Goal: Transaction & Acquisition: Purchase product/service

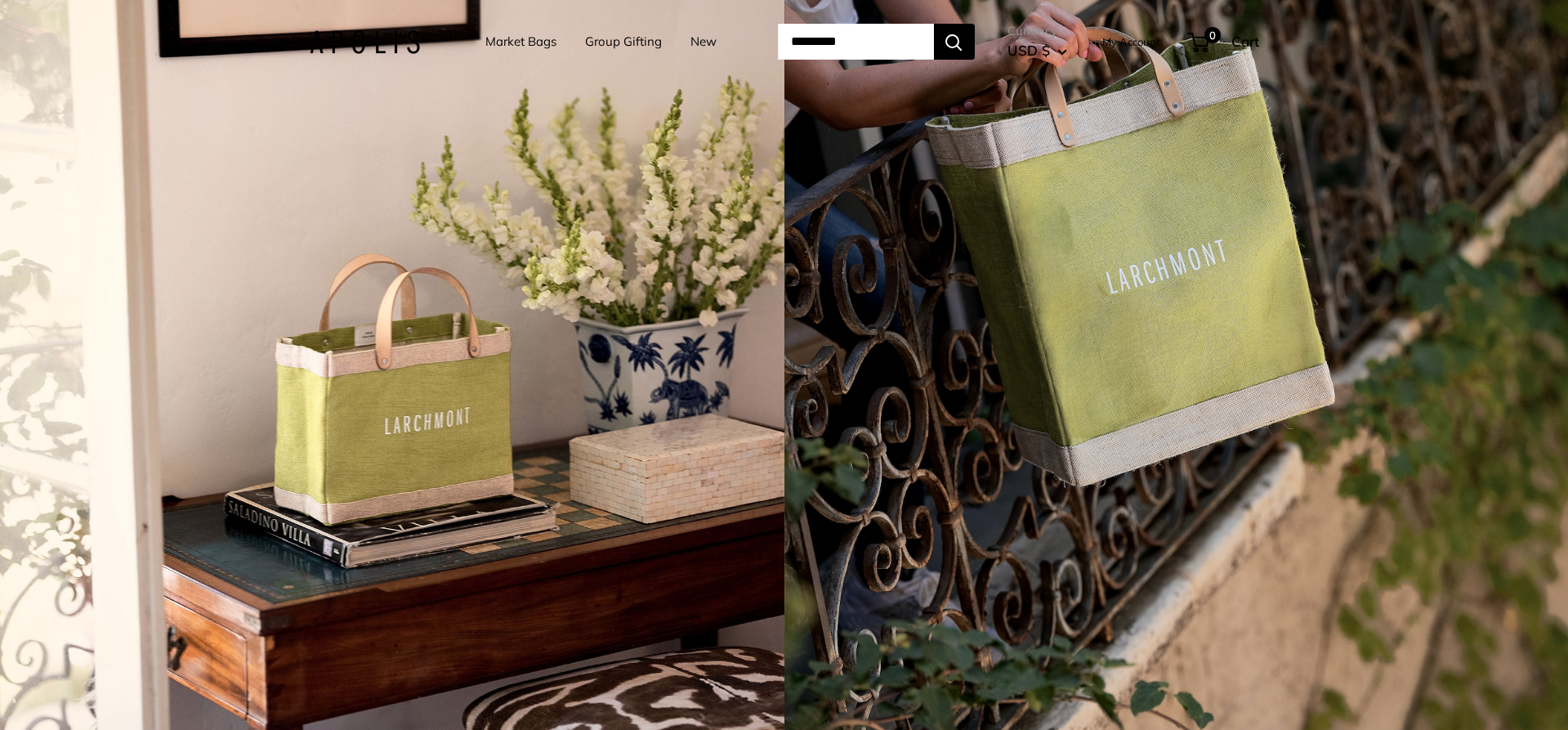
click at [510, 41] on link "Market Bags" at bounding box center [521, 41] width 71 height 23
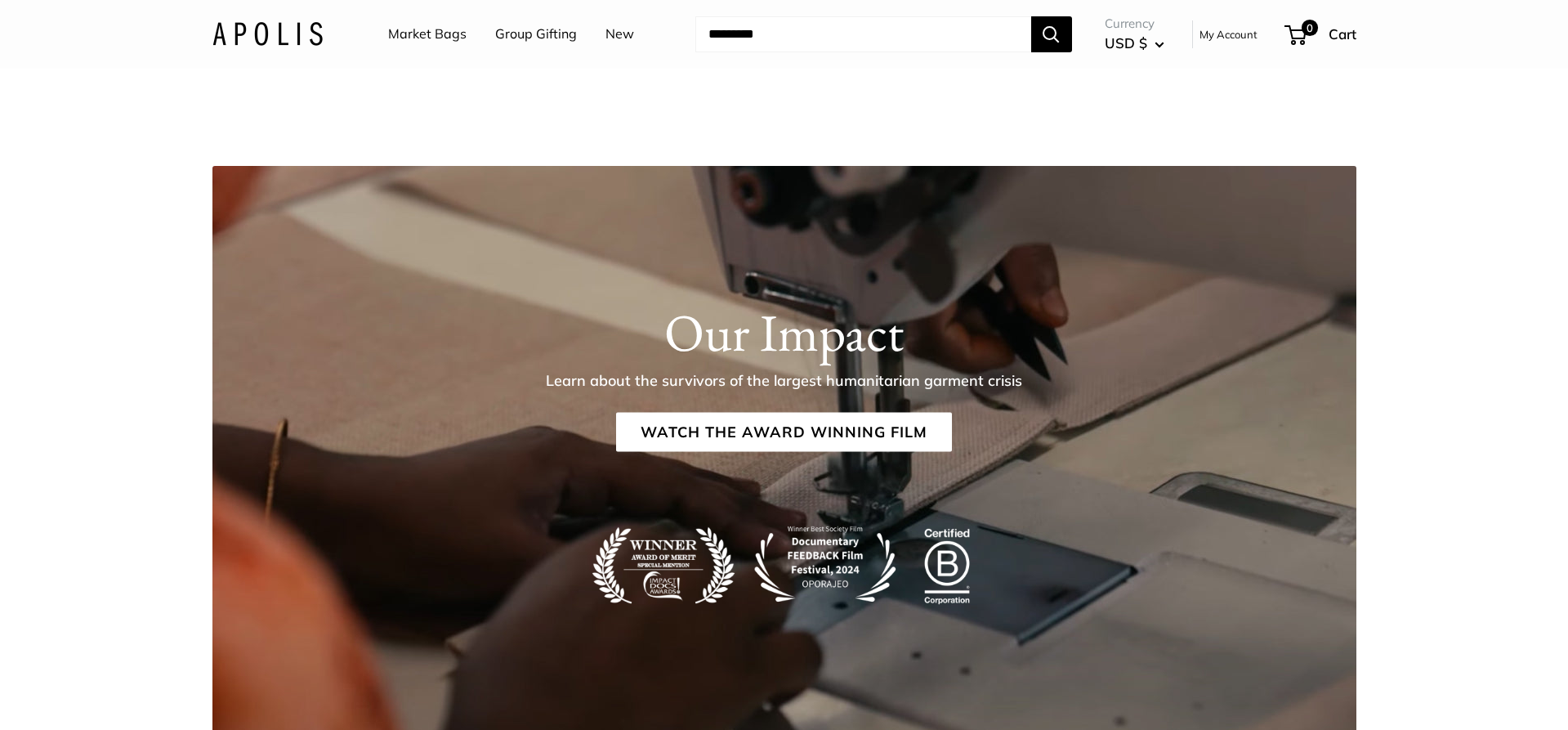
scroll to position [2808, 0]
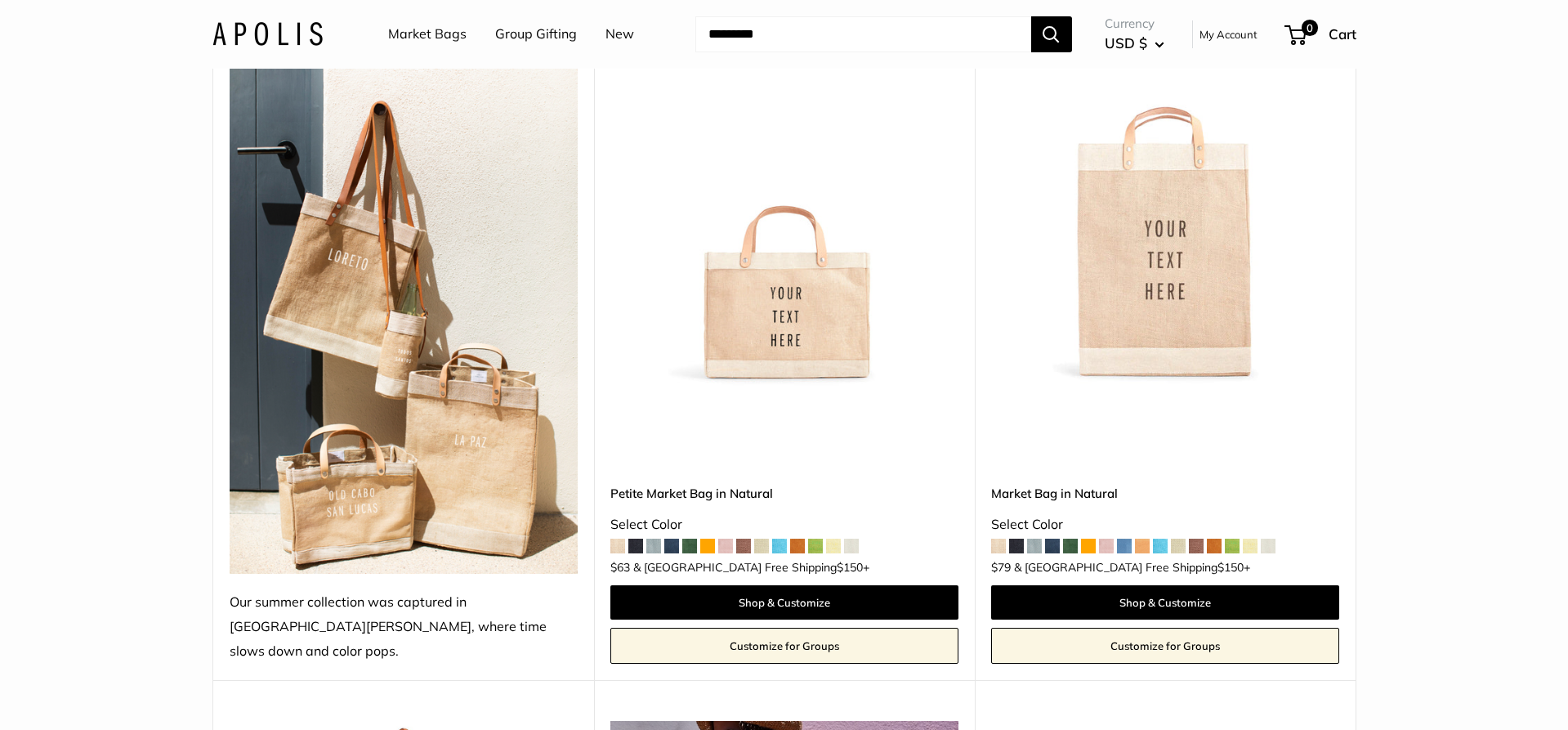
scroll to position [237, 0]
click at [0, 0] on img at bounding box center [0, 0] width 0 height 0
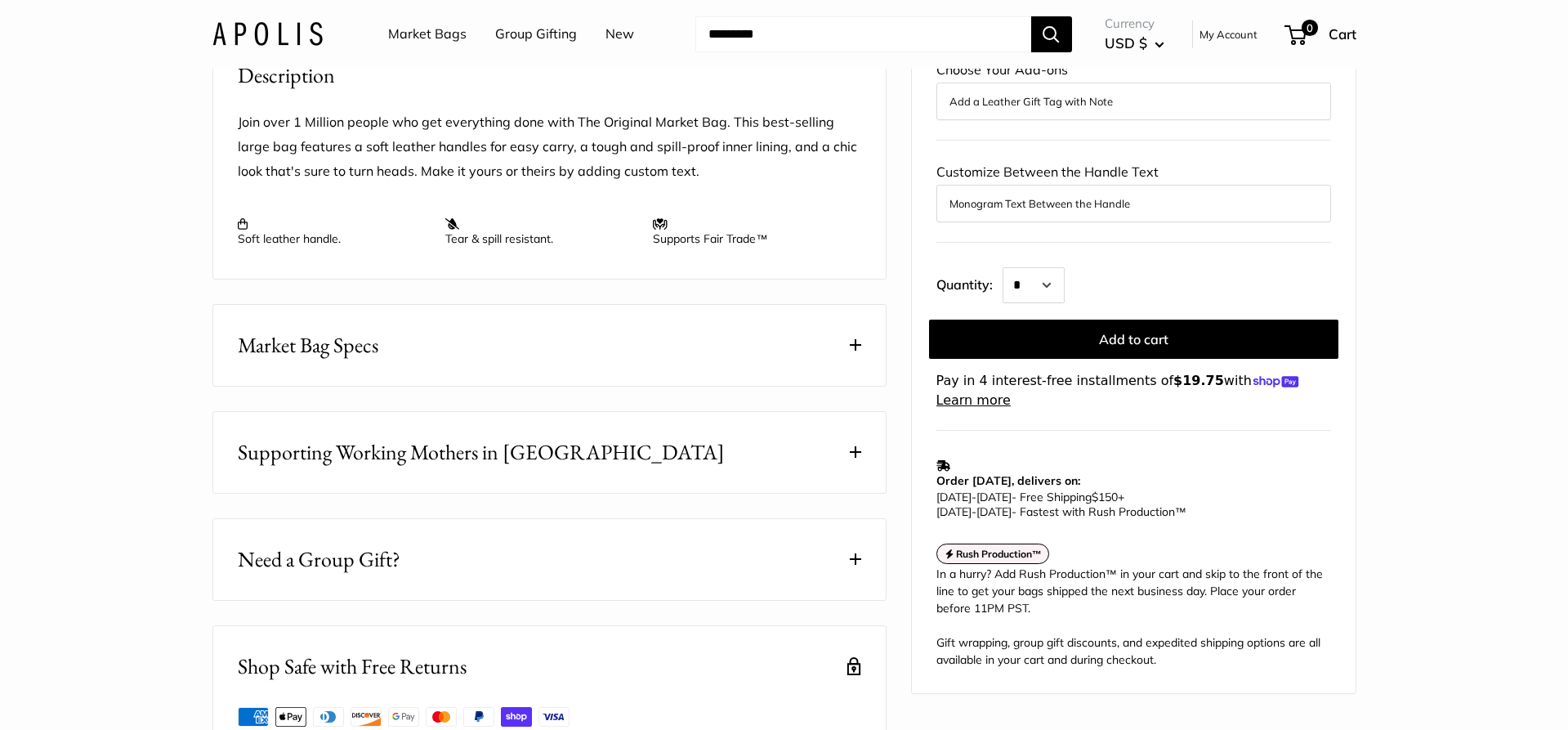
scroll to position [649, 0]
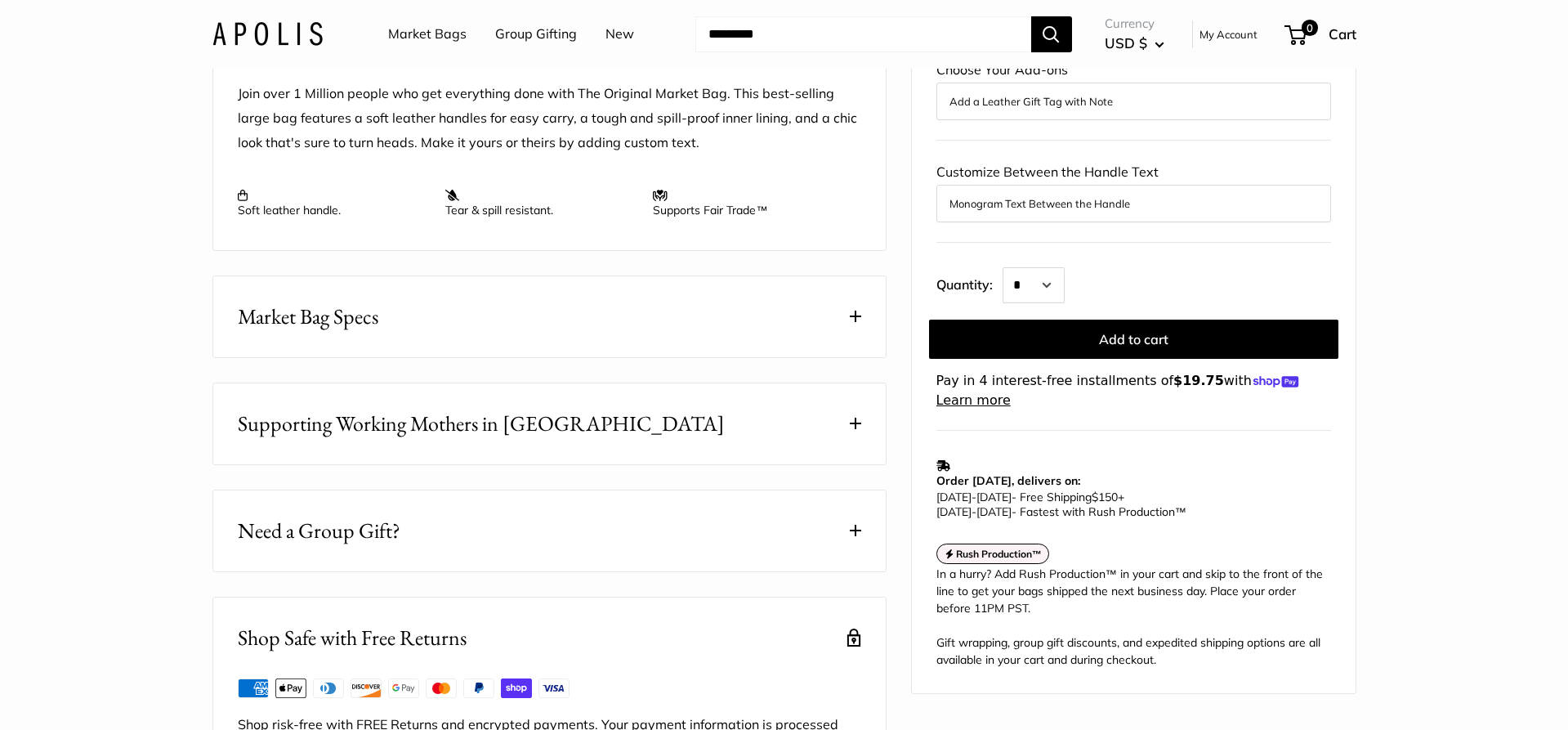
click at [858, 322] on span at bounding box center [855, 316] width 12 height 12
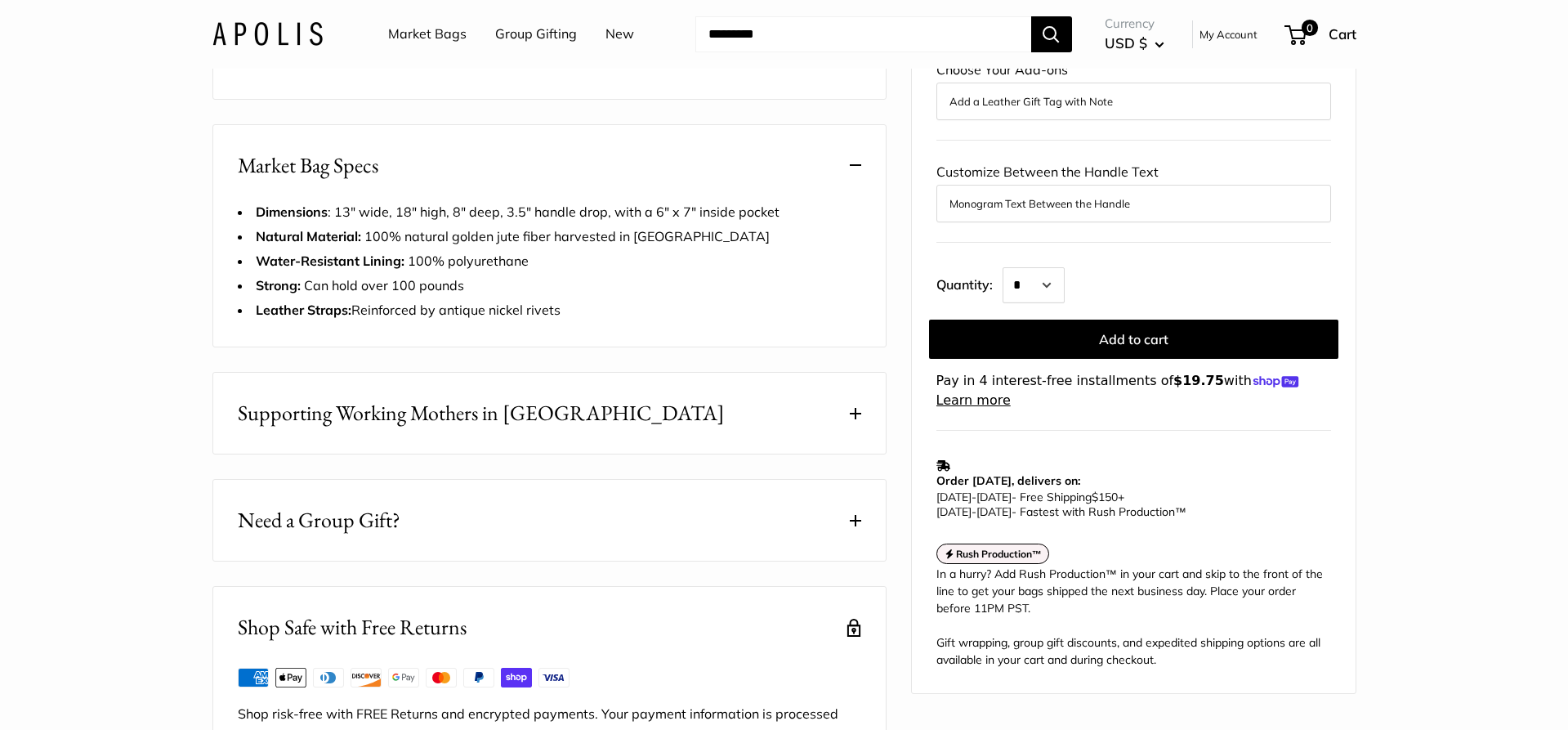
scroll to position [853, 0]
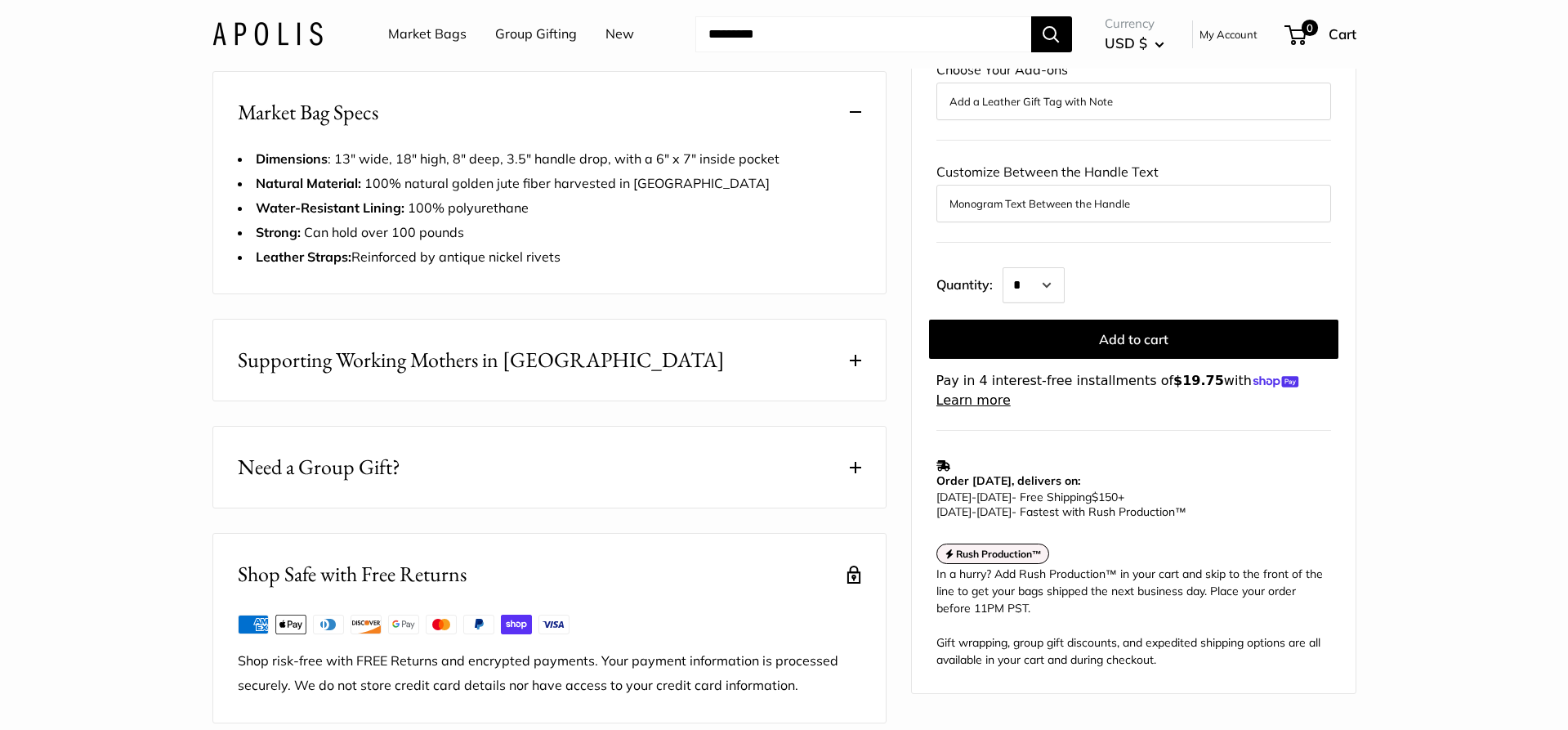
click at [848, 381] on button "Supporting Working Mothers in Bangladesh" at bounding box center [549, 360] width 672 height 81
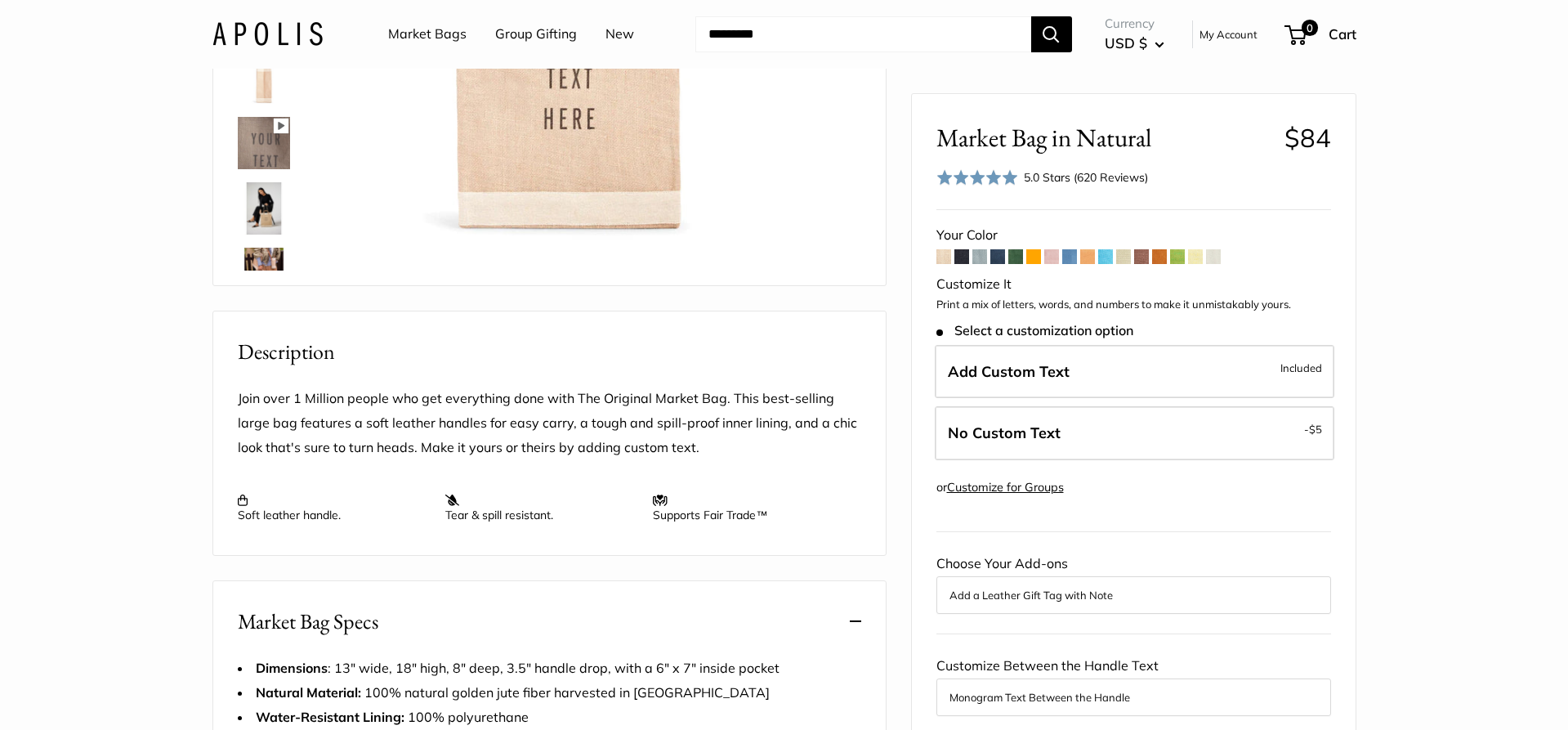
scroll to position [0, 0]
